Goal: Information Seeking & Learning: Learn about a topic

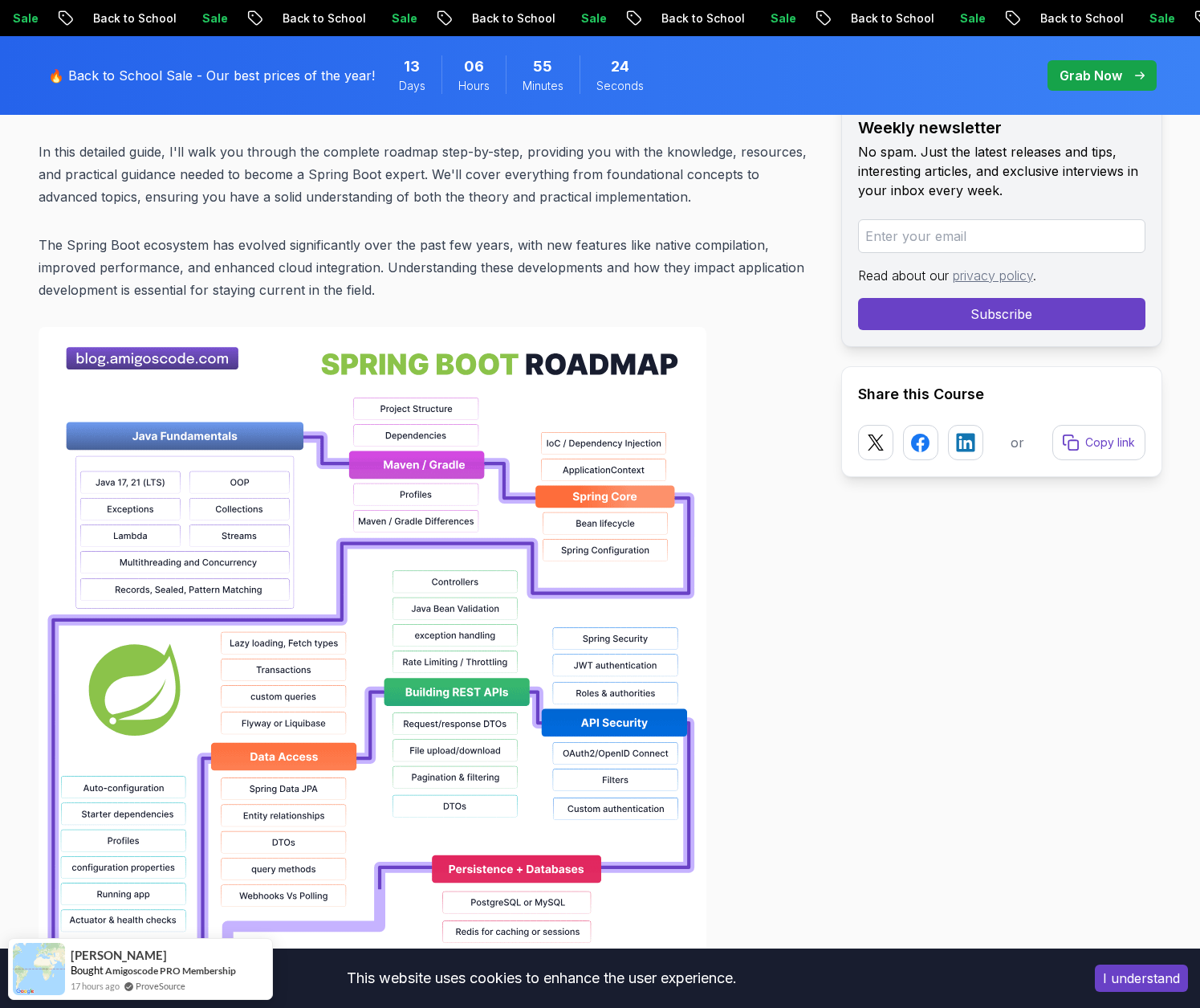
scroll to position [964, 0]
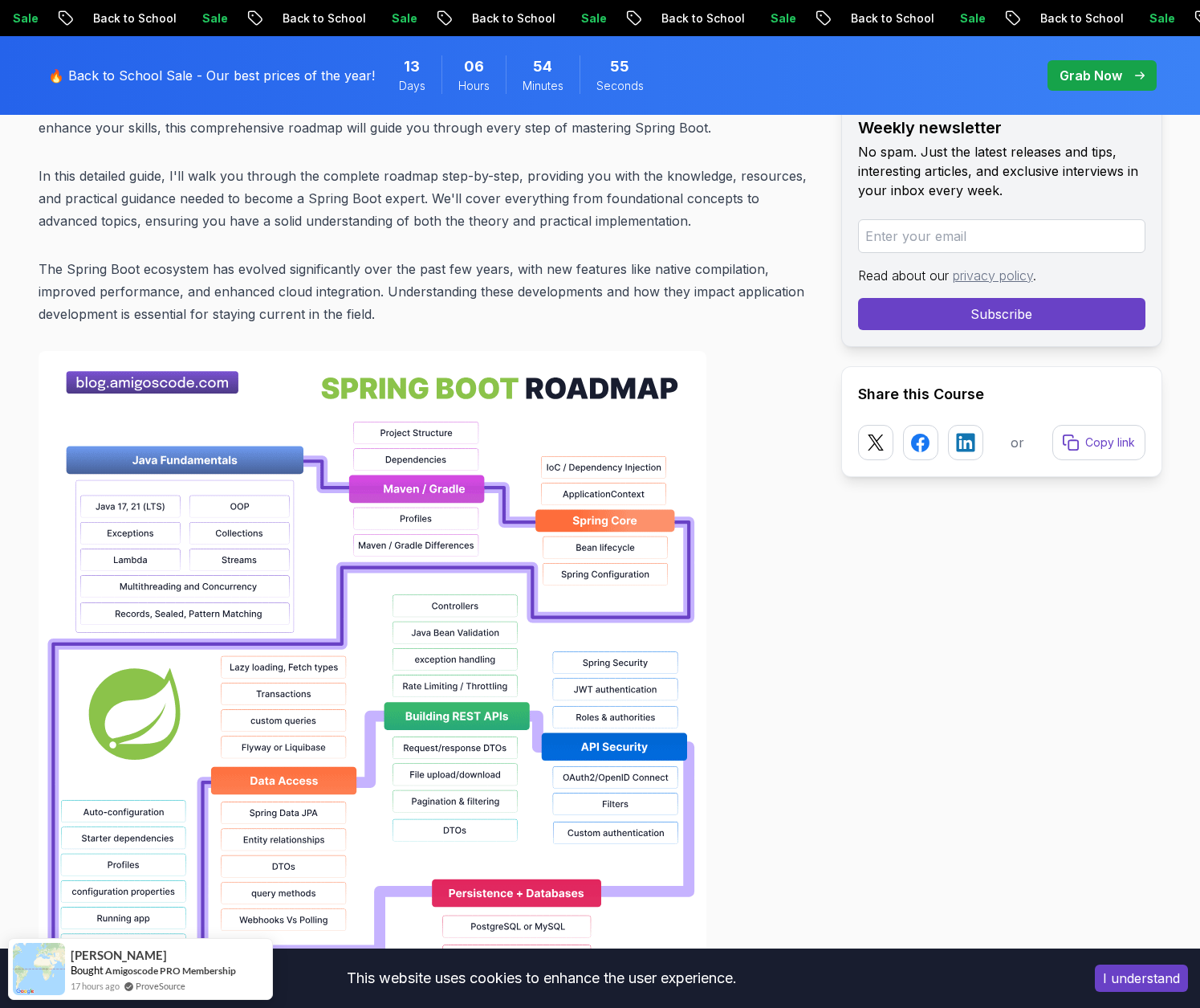
click at [769, 546] on div at bounding box center [428, 864] width 777 height 1028
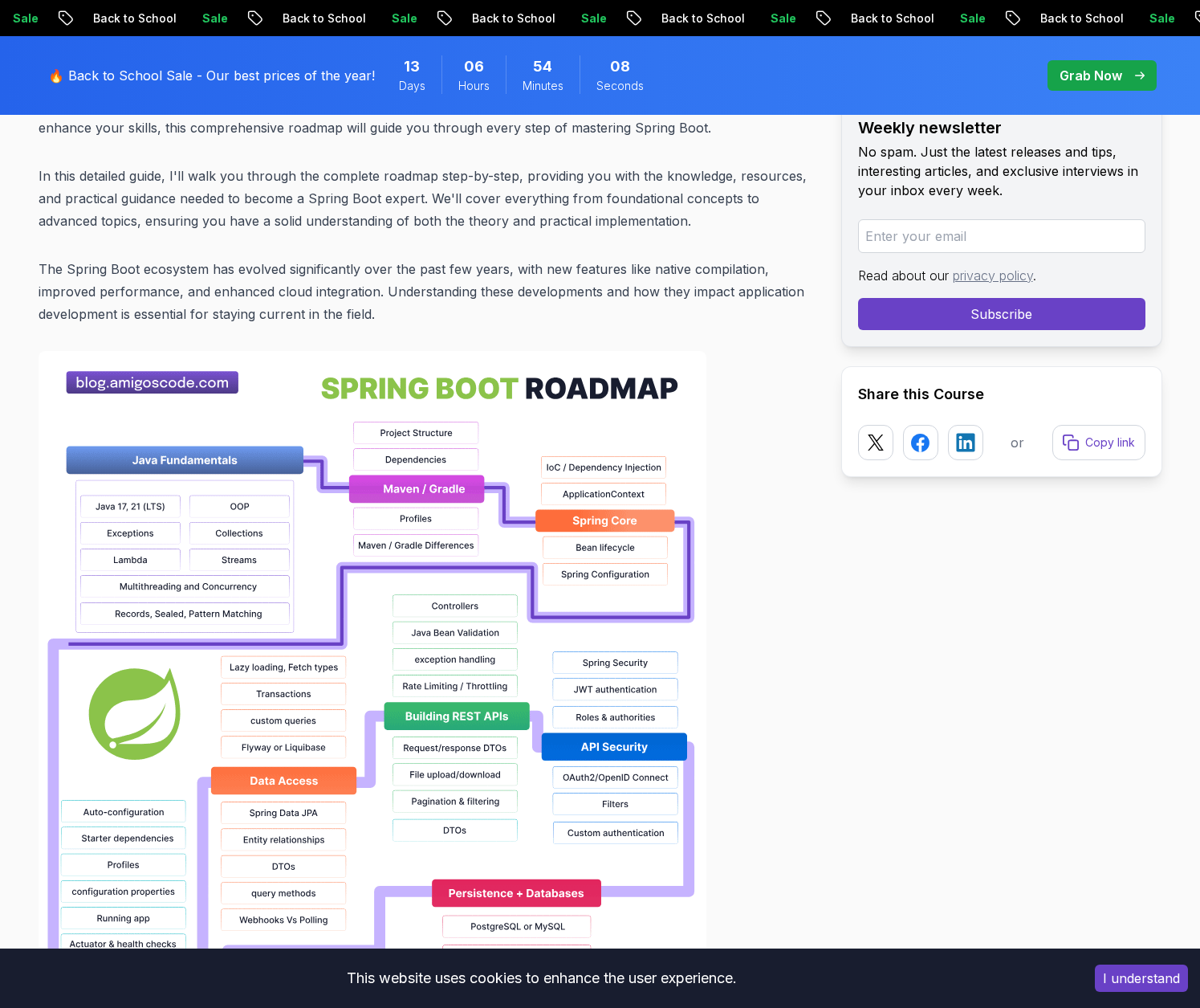
click at [803, 530] on div at bounding box center [428, 864] width 777 height 1028
click at [812, 547] on div at bounding box center [428, 864] width 777 height 1028
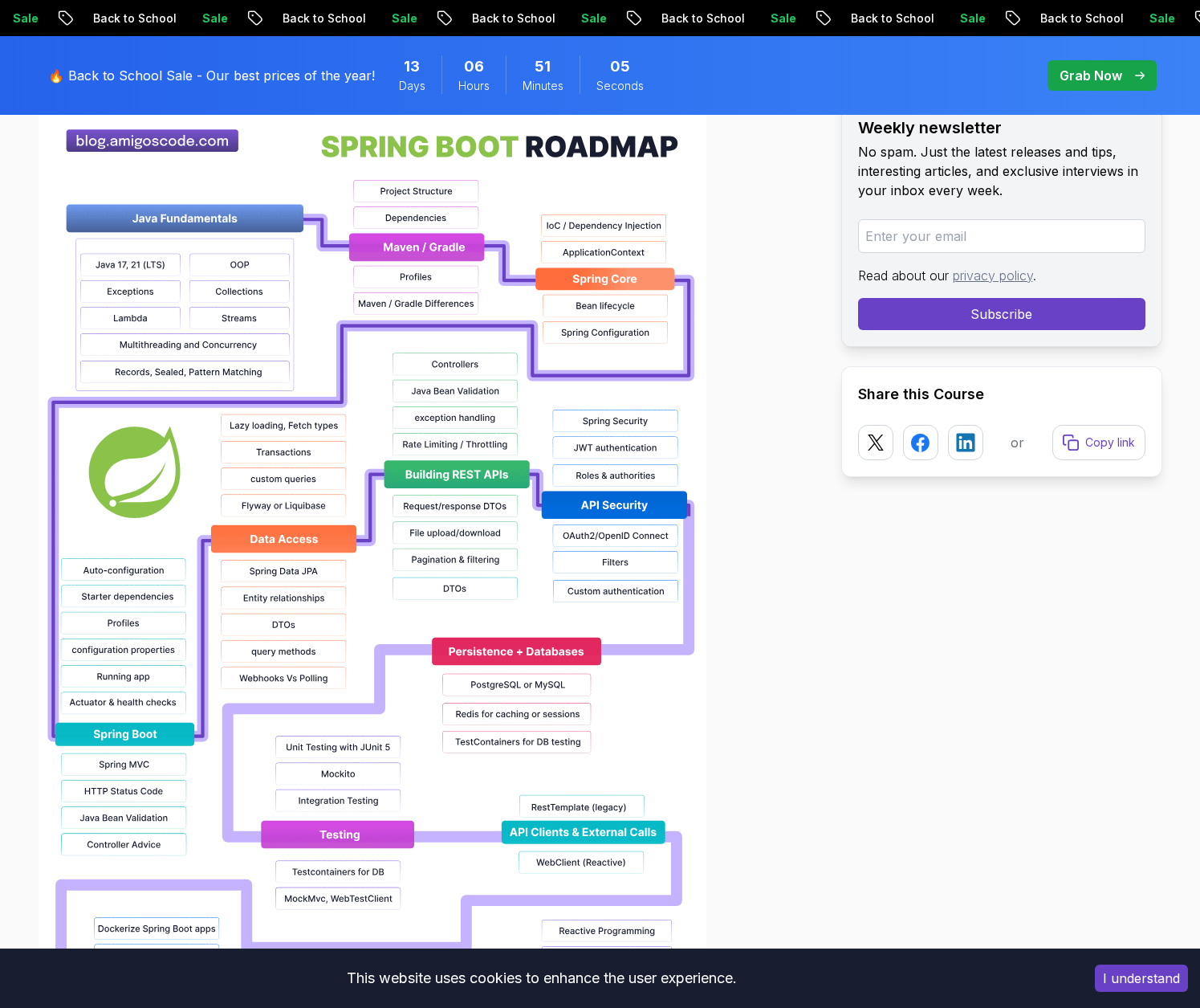
scroll to position [1205, 0]
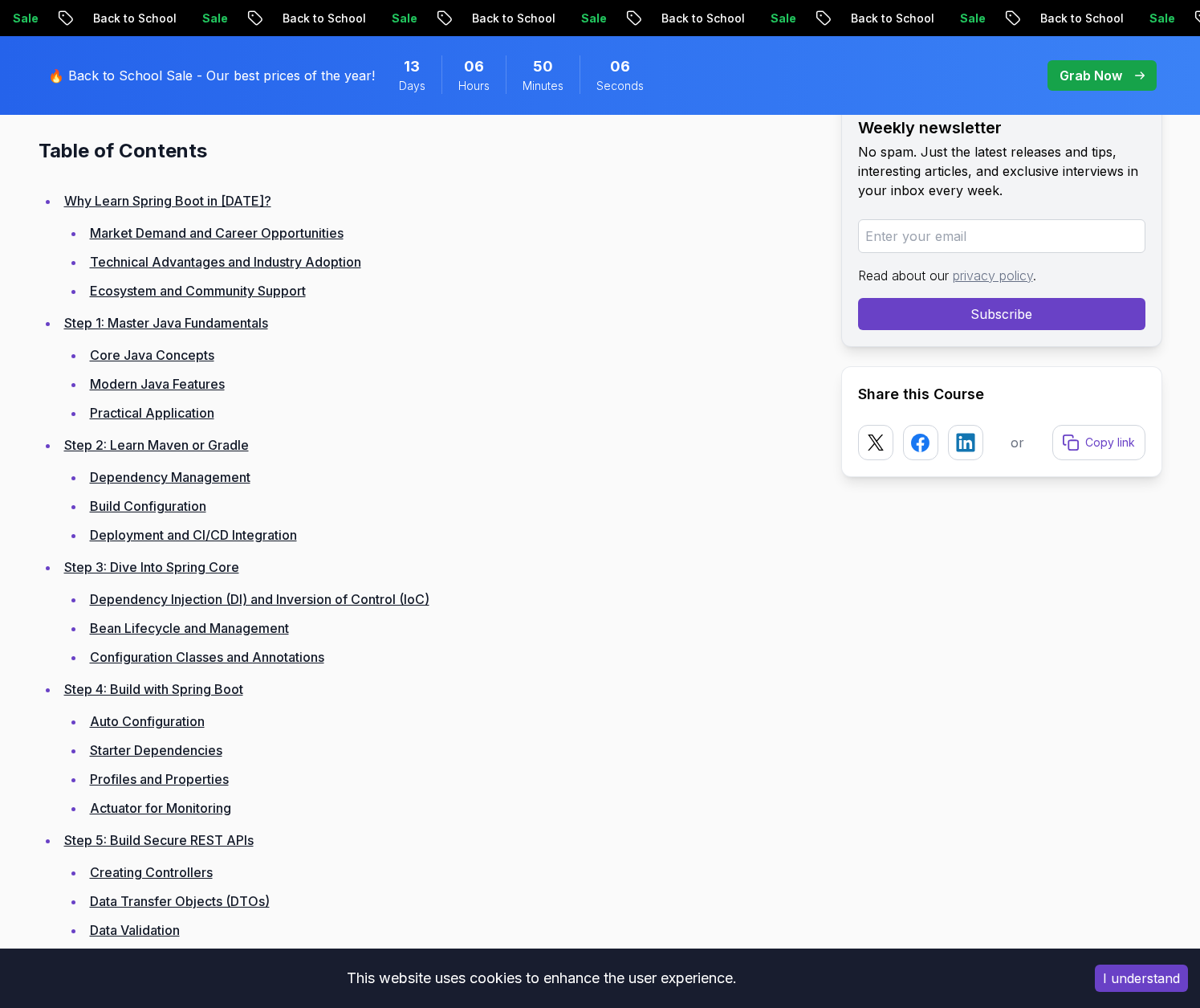
scroll to position [2087, 0]
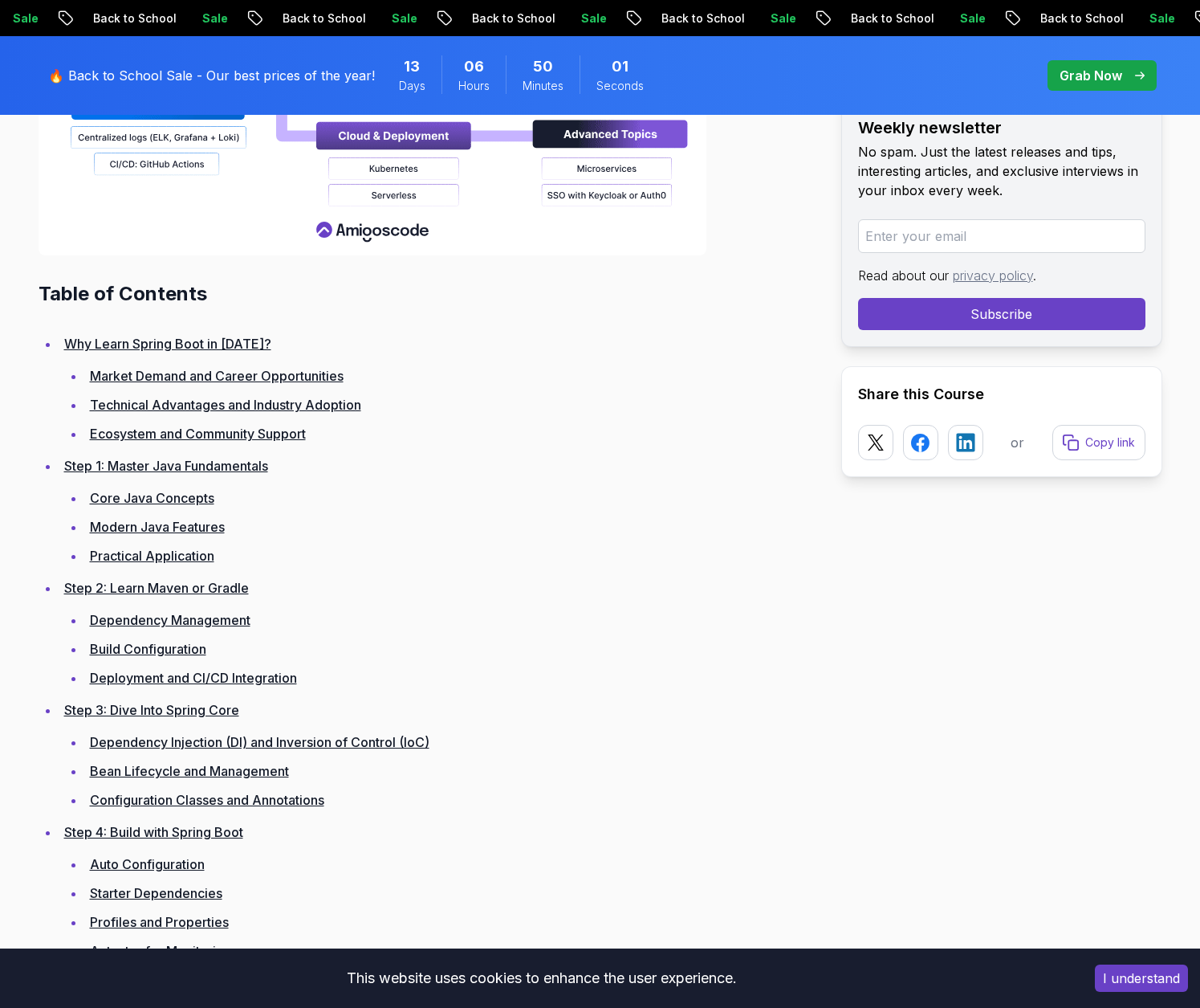
click at [196, 523] on link "Modern Java Features" at bounding box center [158, 527] width 135 height 16
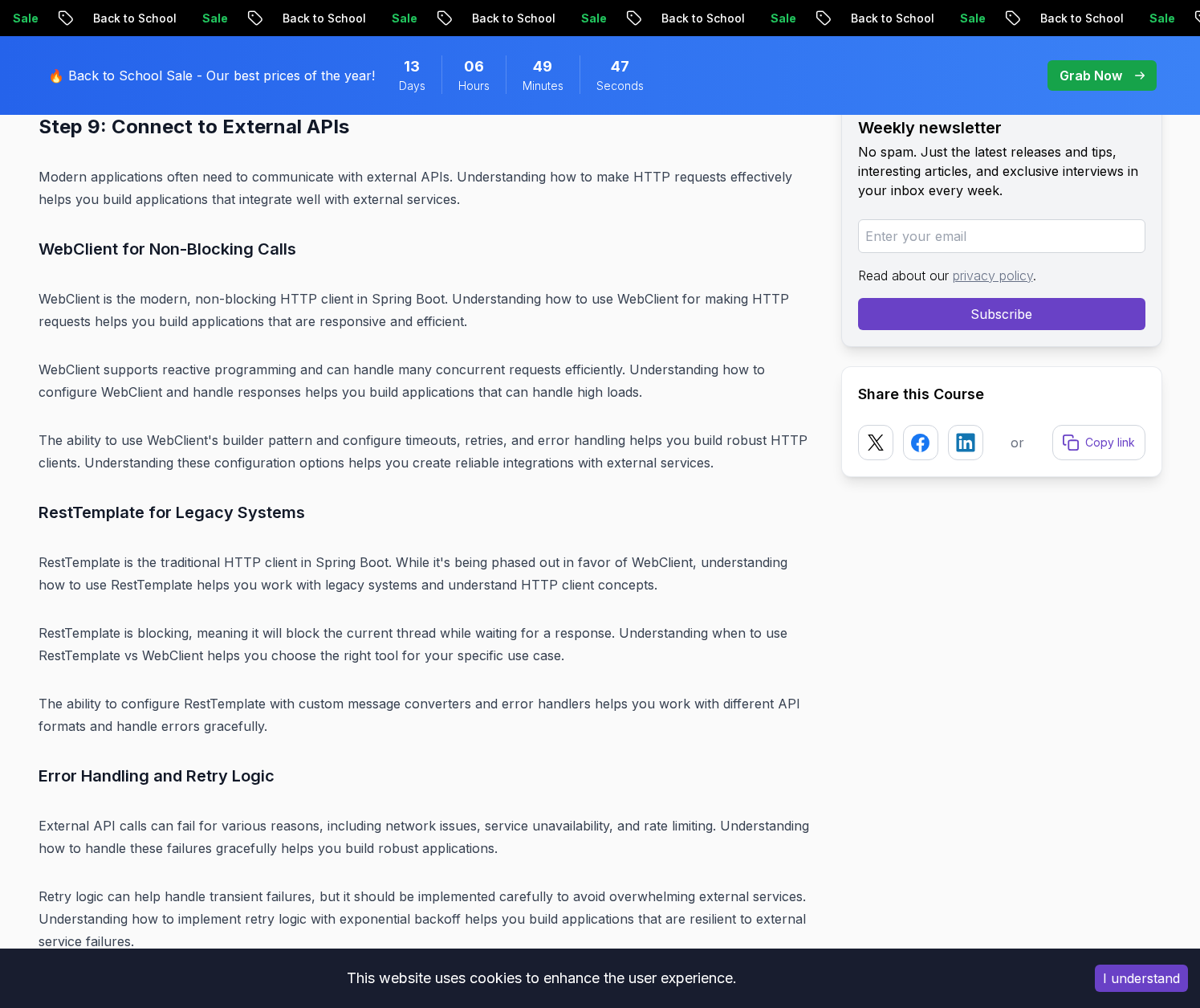
scroll to position [15395, 0]
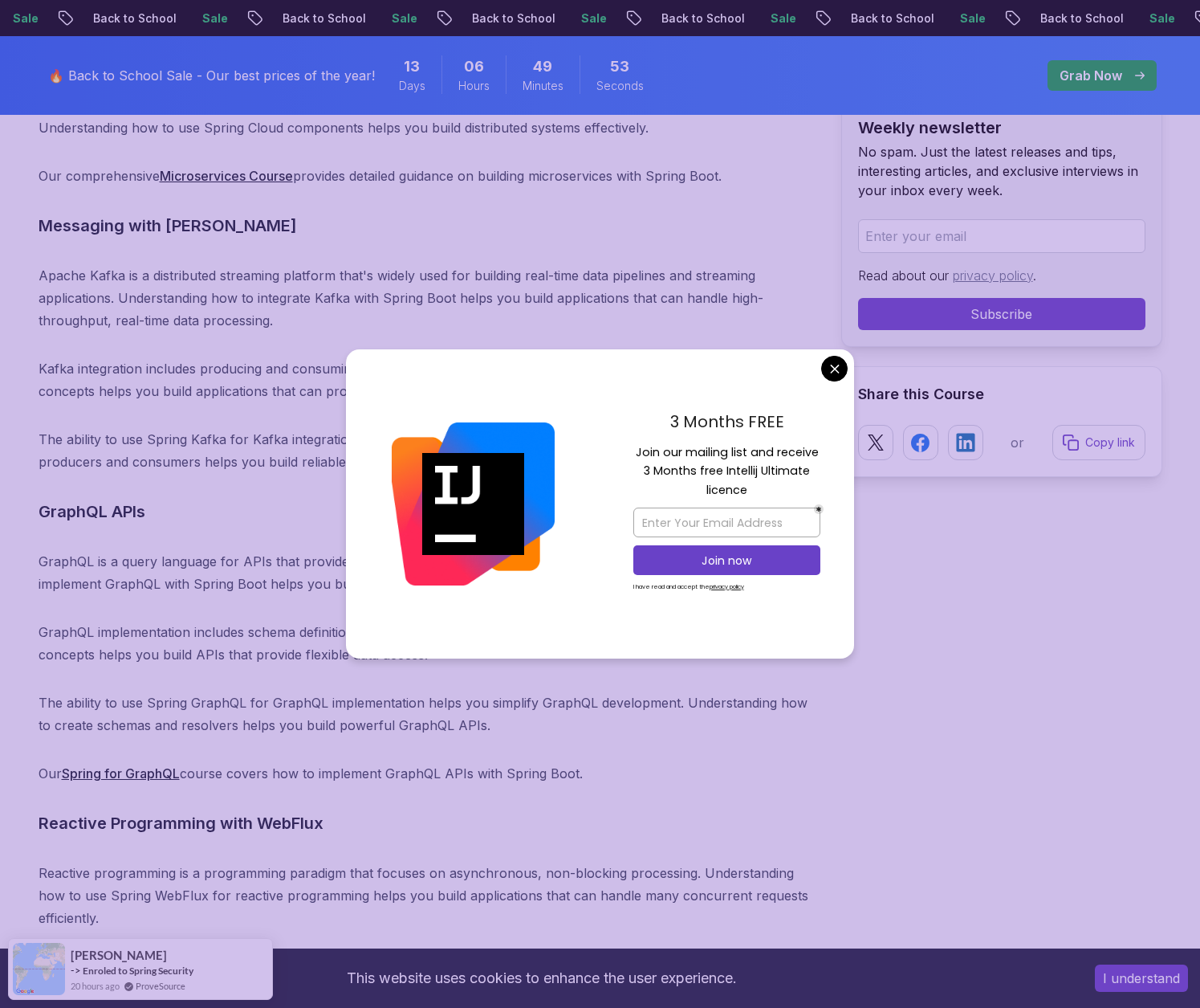
scroll to position [16631, 0]
